Goal: Transaction & Acquisition: Purchase product/service

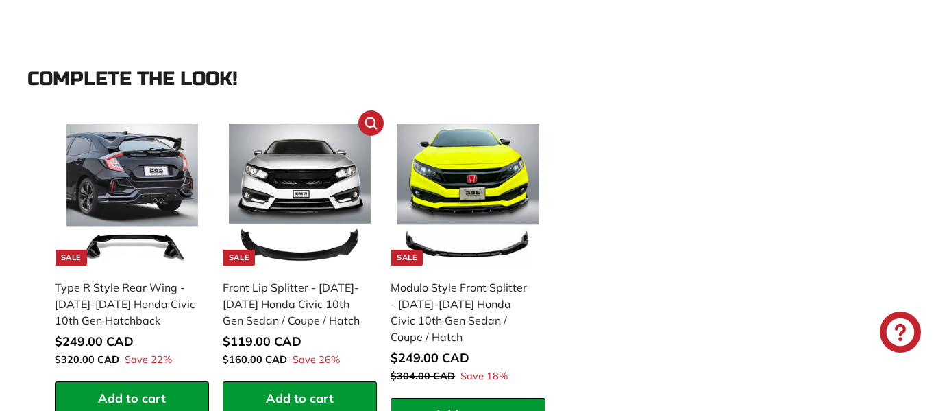
scroll to position [1357, 0]
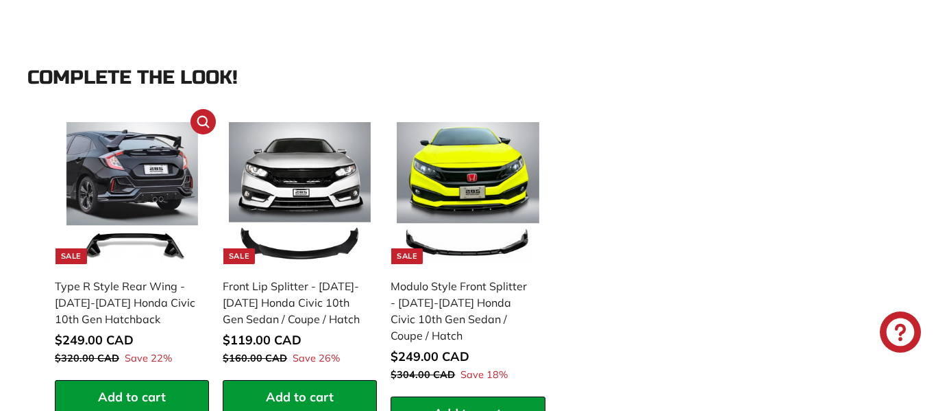
click at [134, 293] on div "Type R Style Rear Wing - [DATE]-[DATE] Honda Civic 10th Gen Hatchback" at bounding box center [125, 302] width 141 height 49
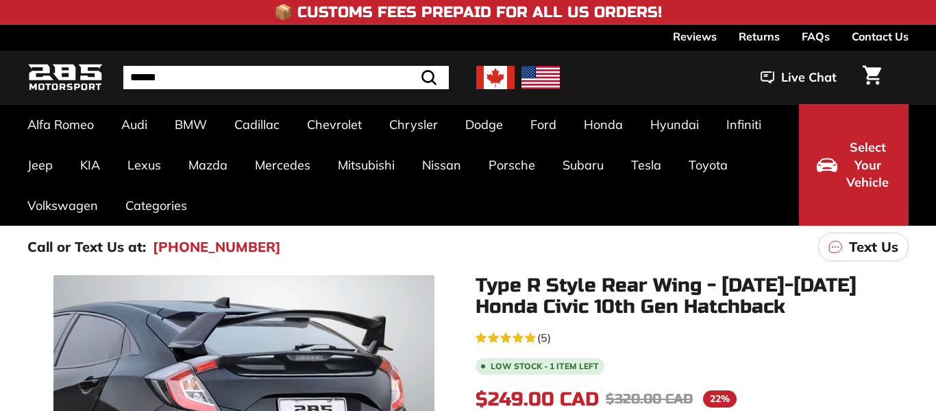
click at [269, 76] on input "Search" at bounding box center [286, 77] width 326 height 23
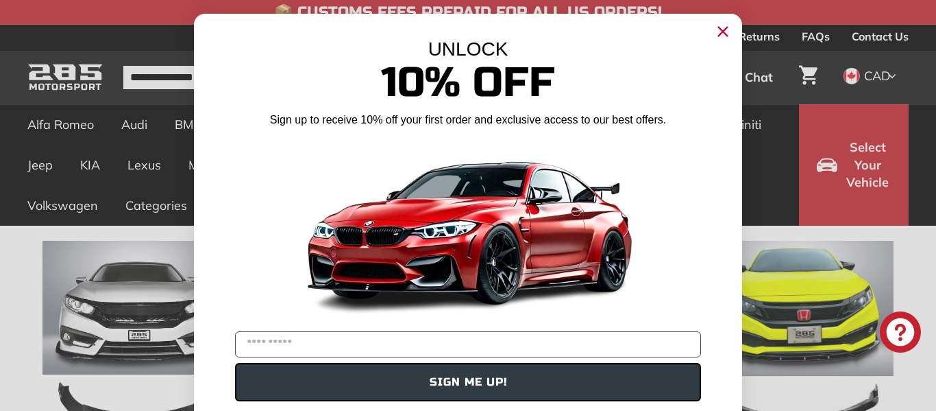
click at [727, 32] on circle "Close dialog" at bounding box center [723, 31] width 21 height 21
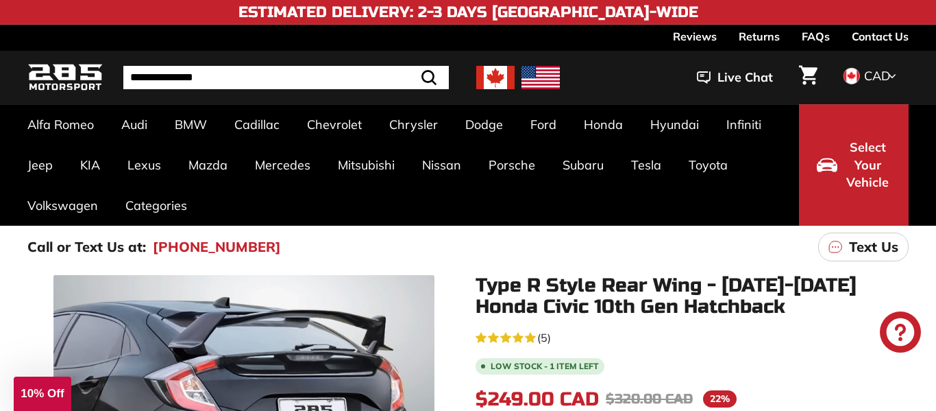
click at [354, 84] on input "**********" at bounding box center [286, 77] width 326 height 23
type input "**********"
click at [375, 66] on button ".cls-1{fill:none;stroke:#000;stroke-miterlimit:10;stroke-width:2px} Search" at bounding box center [395, 77] width 40 height 23
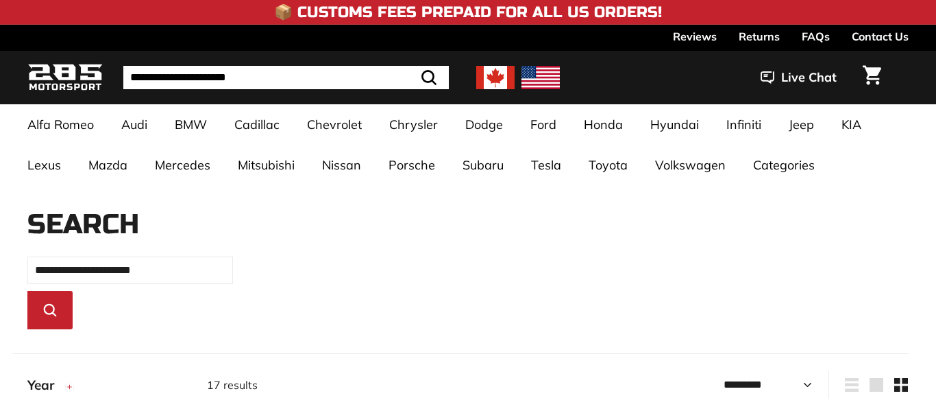
select select "*********"
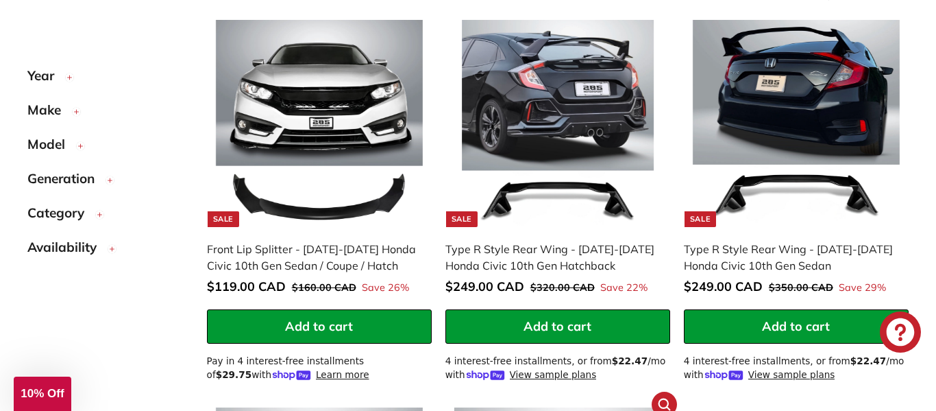
scroll to position [391, 0]
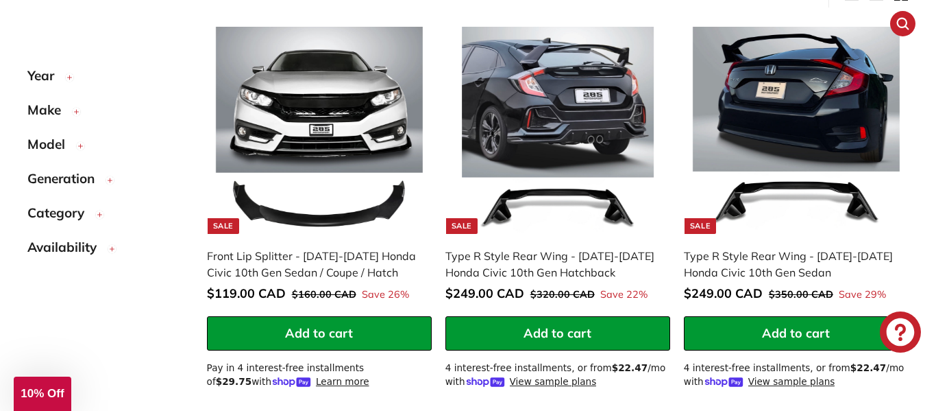
click at [745, 202] on img at bounding box center [796, 130] width 207 height 207
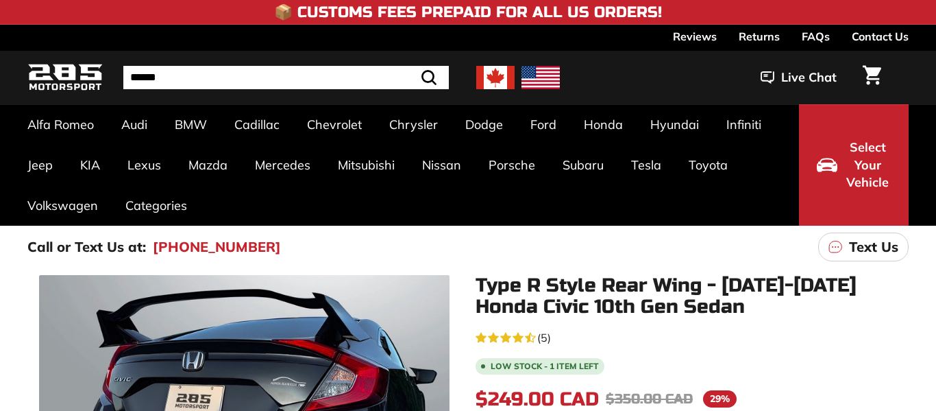
scroll to position [238, 0]
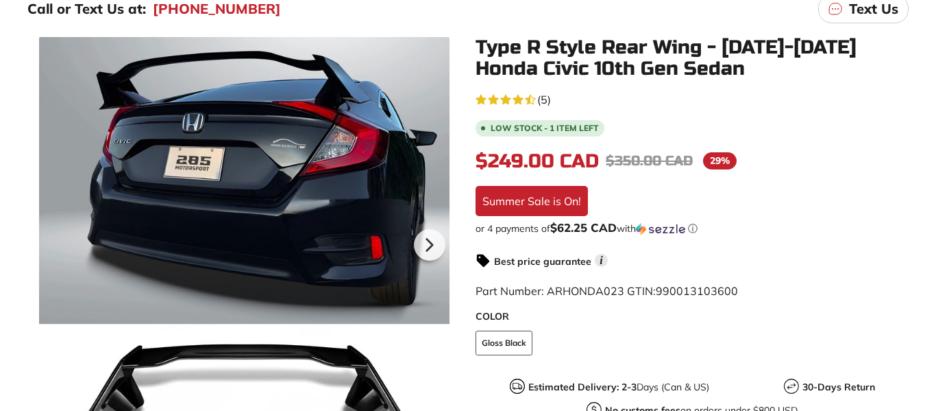
click at [486, 311] on label "COLOR" at bounding box center [692, 316] width 433 height 14
click at [417, 247] on icon at bounding box center [429, 245] width 32 height 32
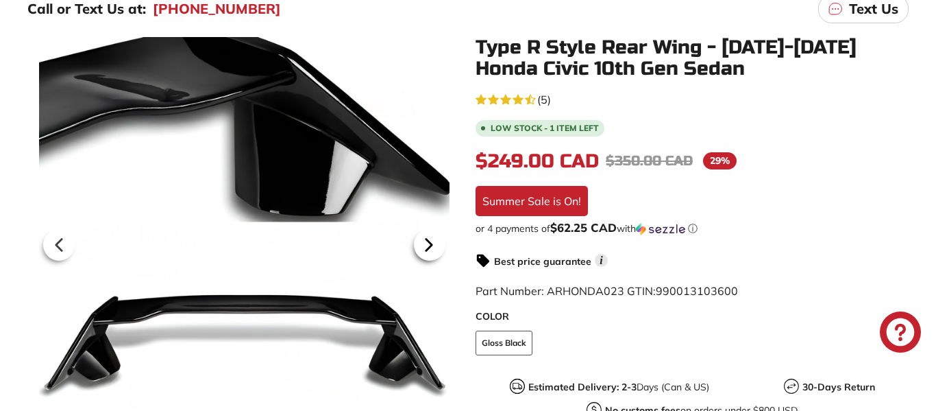
click at [417, 247] on icon at bounding box center [429, 245] width 32 height 32
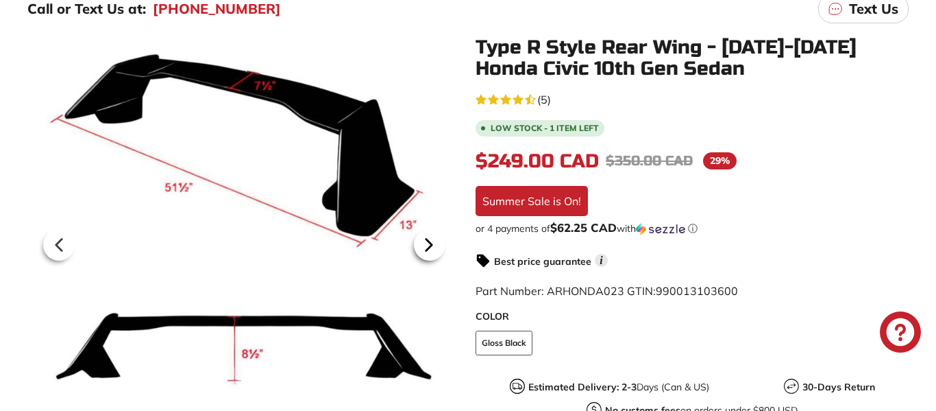
click at [417, 247] on icon at bounding box center [429, 245] width 32 height 32
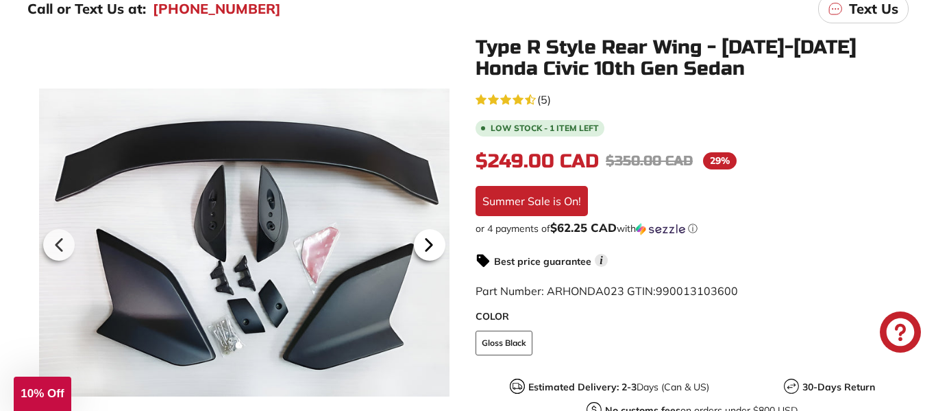
scroll to position [0, 0]
click at [417, 247] on icon at bounding box center [429, 245] width 32 height 32
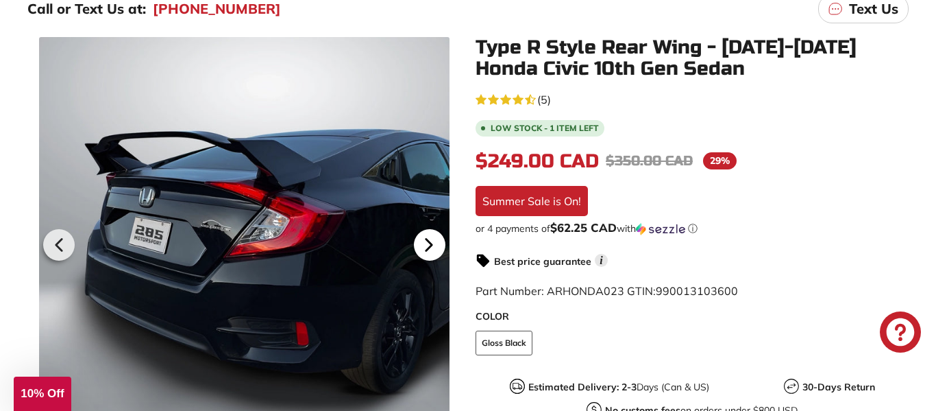
scroll to position [0, 149]
click at [417, 247] on icon at bounding box center [429, 245] width 32 height 32
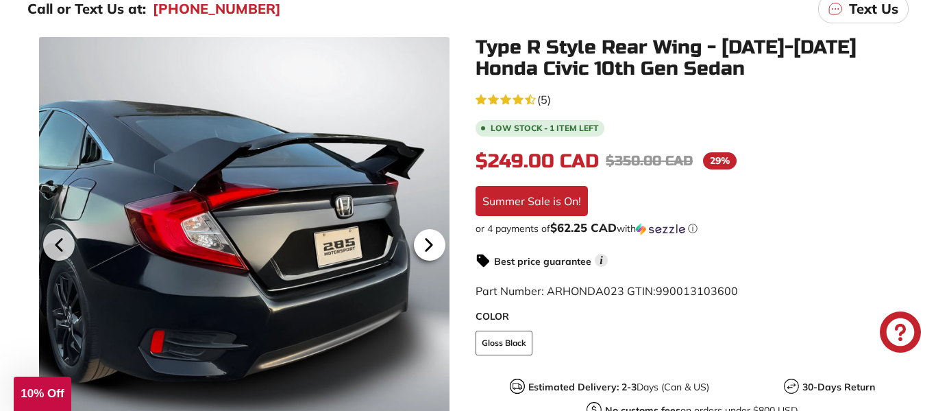
click at [417, 247] on icon at bounding box center [429, 245] width 32 height 32
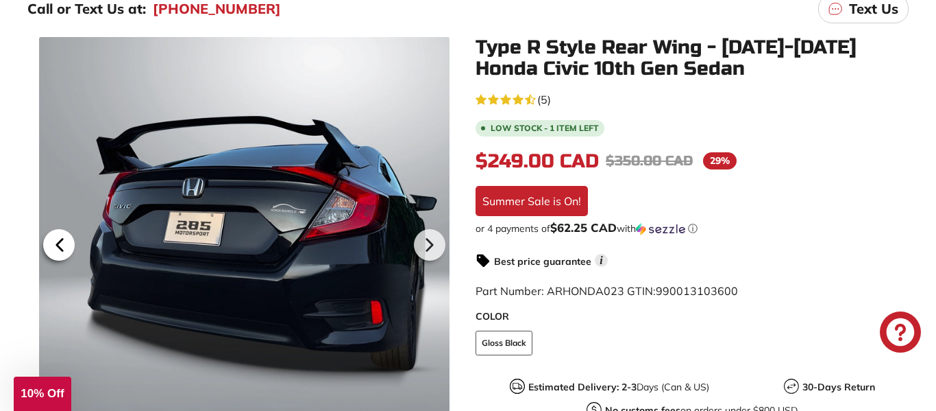
click at [73, 247] on icon at bounding box center [60, 245] width 32 height 32
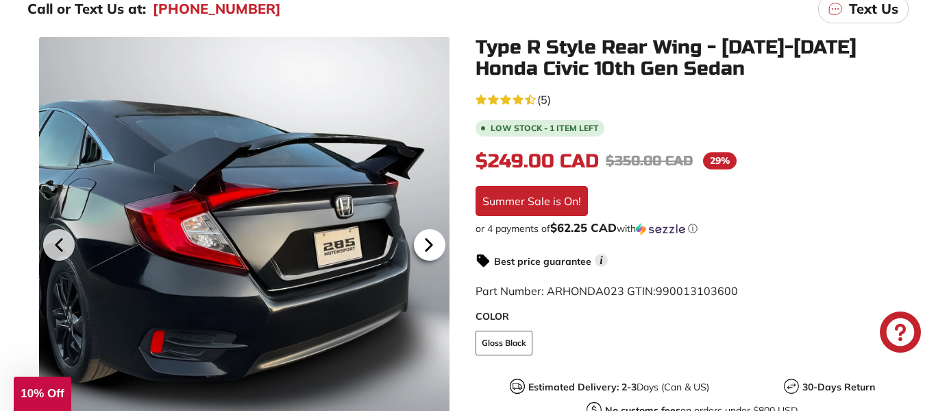
click at [432, 236] on icon at bounding box center [429, 245] width 32 height 32
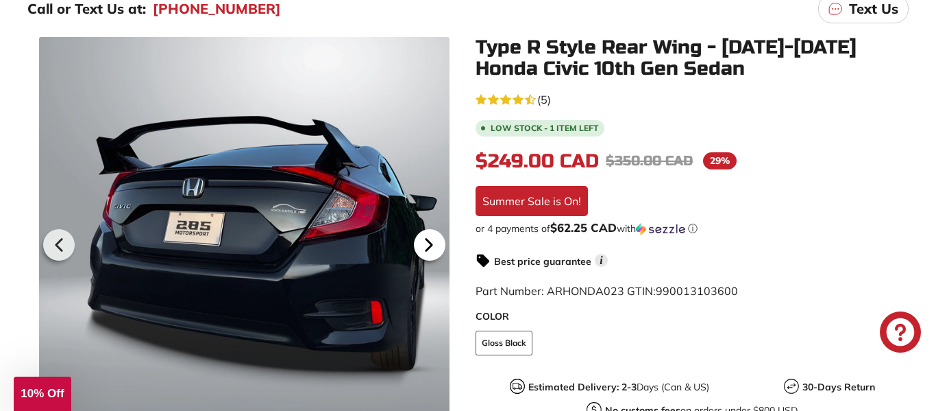
click at [432, 236] on icon at bounding box center [429, 245] width 32 height 32
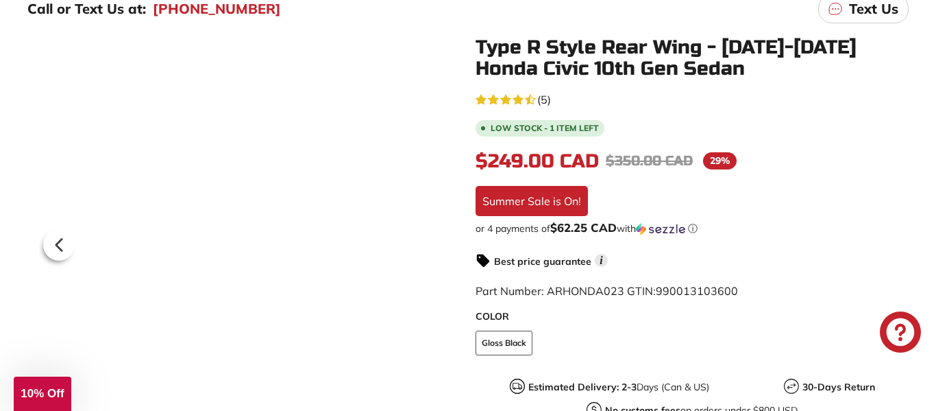
scroll to position [0, 202]
